Goal: Navigation & Orientation: Find specific page/section

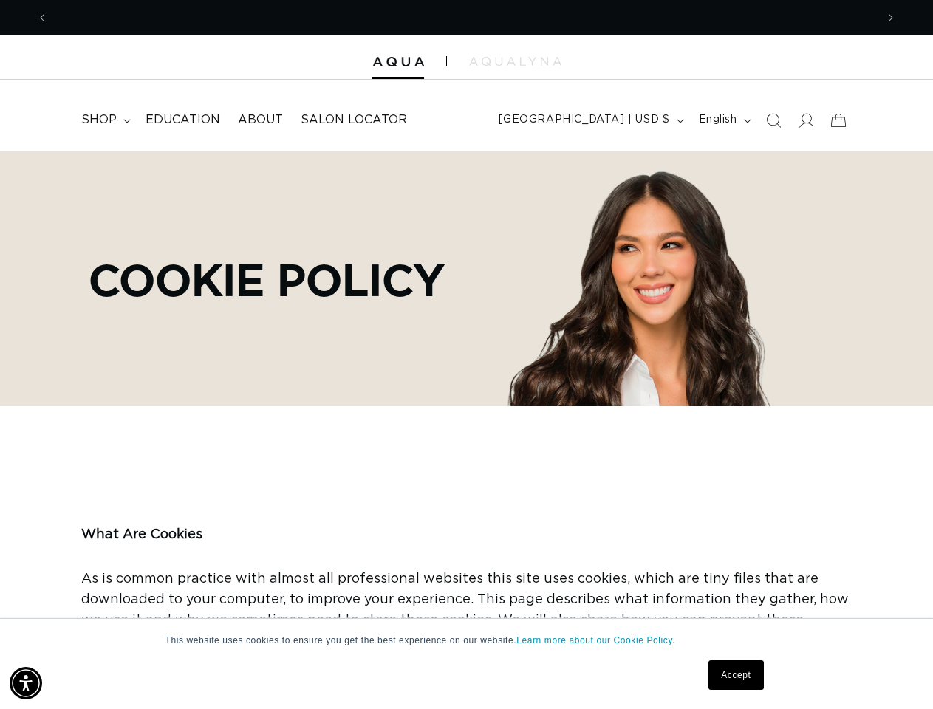
scroll to position [0, 1656]
click at [466, 355] on div "Cookie Policy" at bounding box center [466, 278] width 918 height 255
click at [26, 683] on img "Accessibility Menu" at bounding box center [26, 683] width 33 height 33
